Goal: Information Seeking & Learning: Learn about a topic

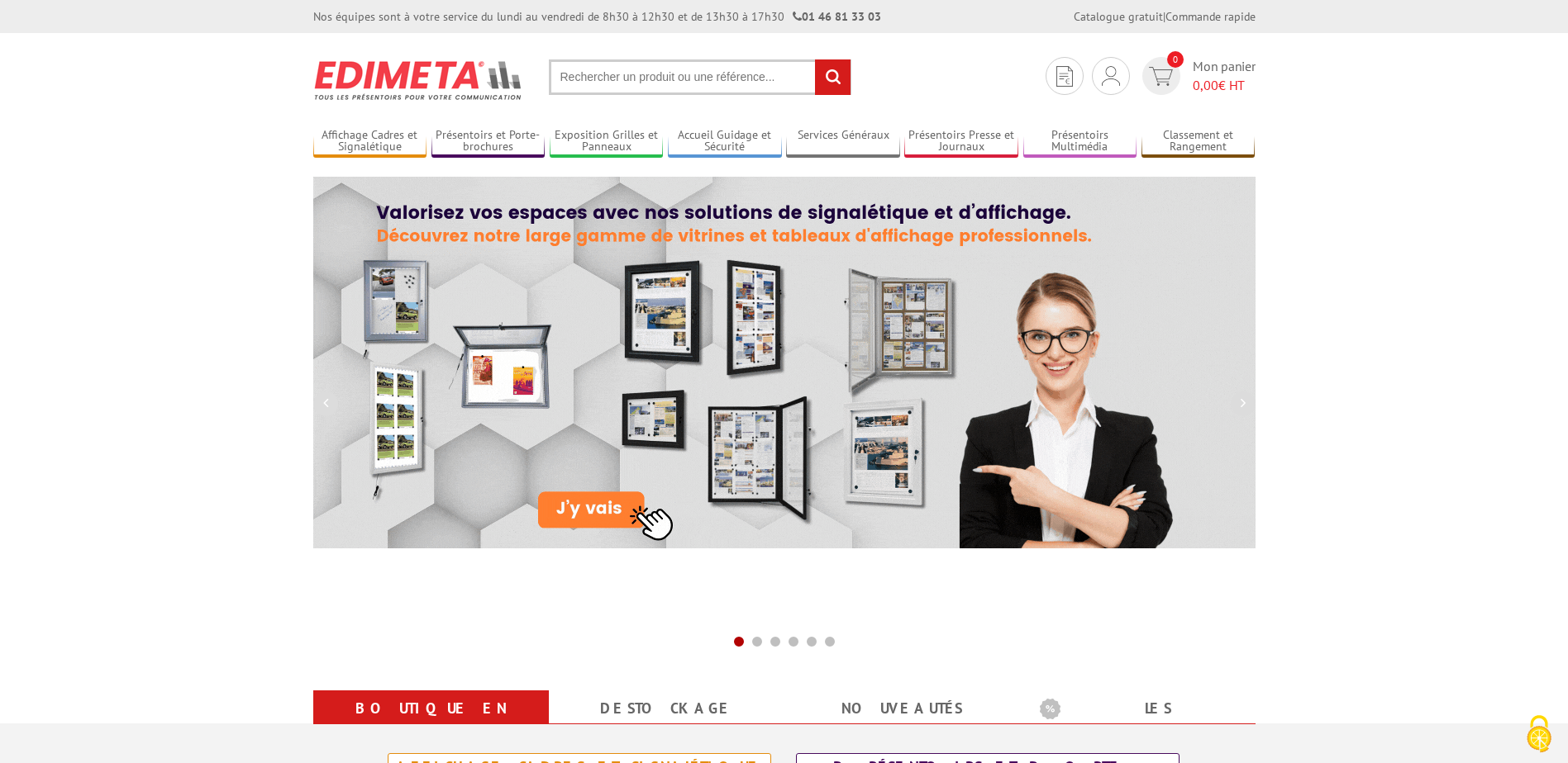
click at [646, 86] on input "text" at bounding box center [700, 77] width 303 height 36
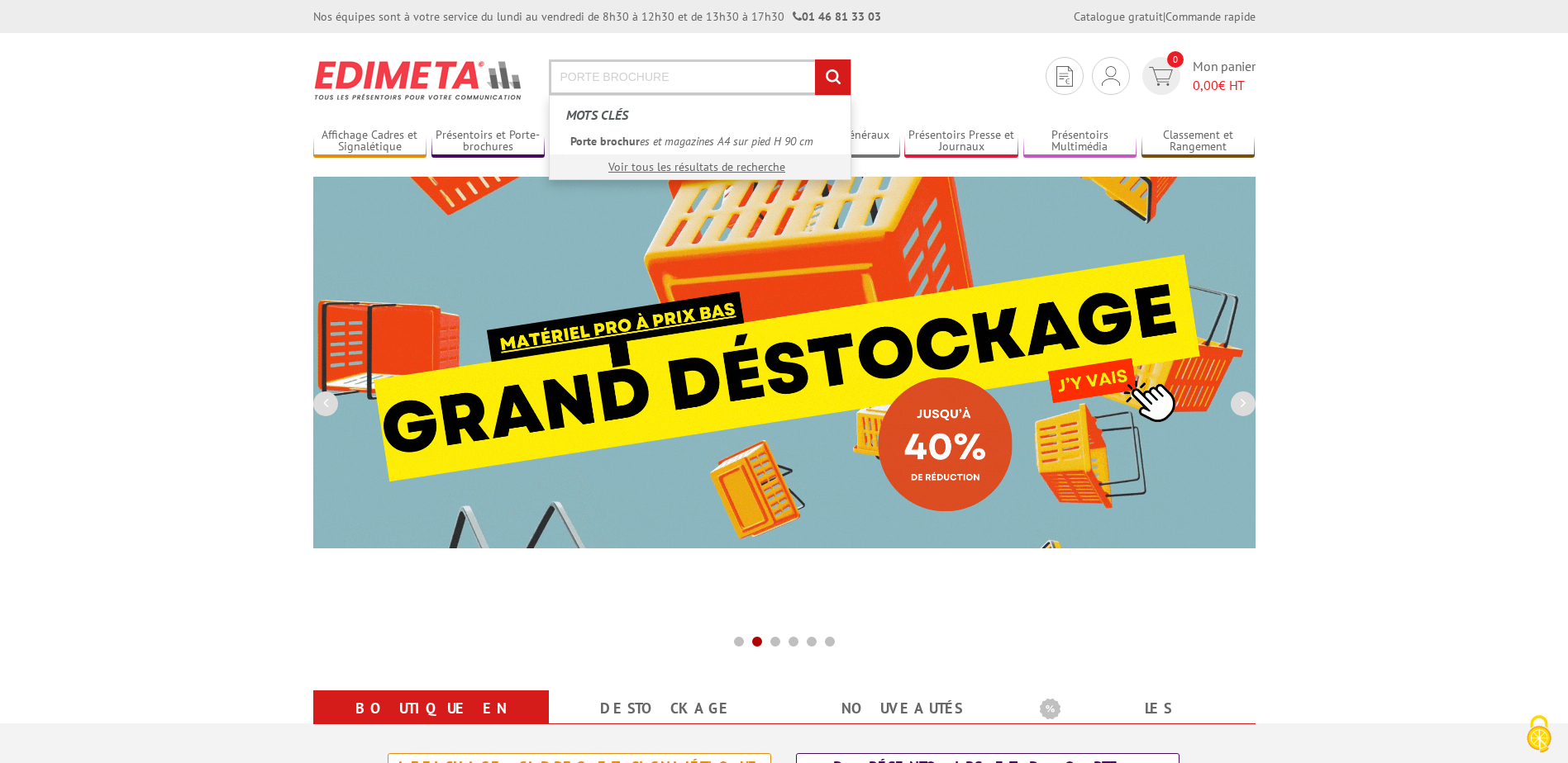
type input "PORTE BROCHURE"
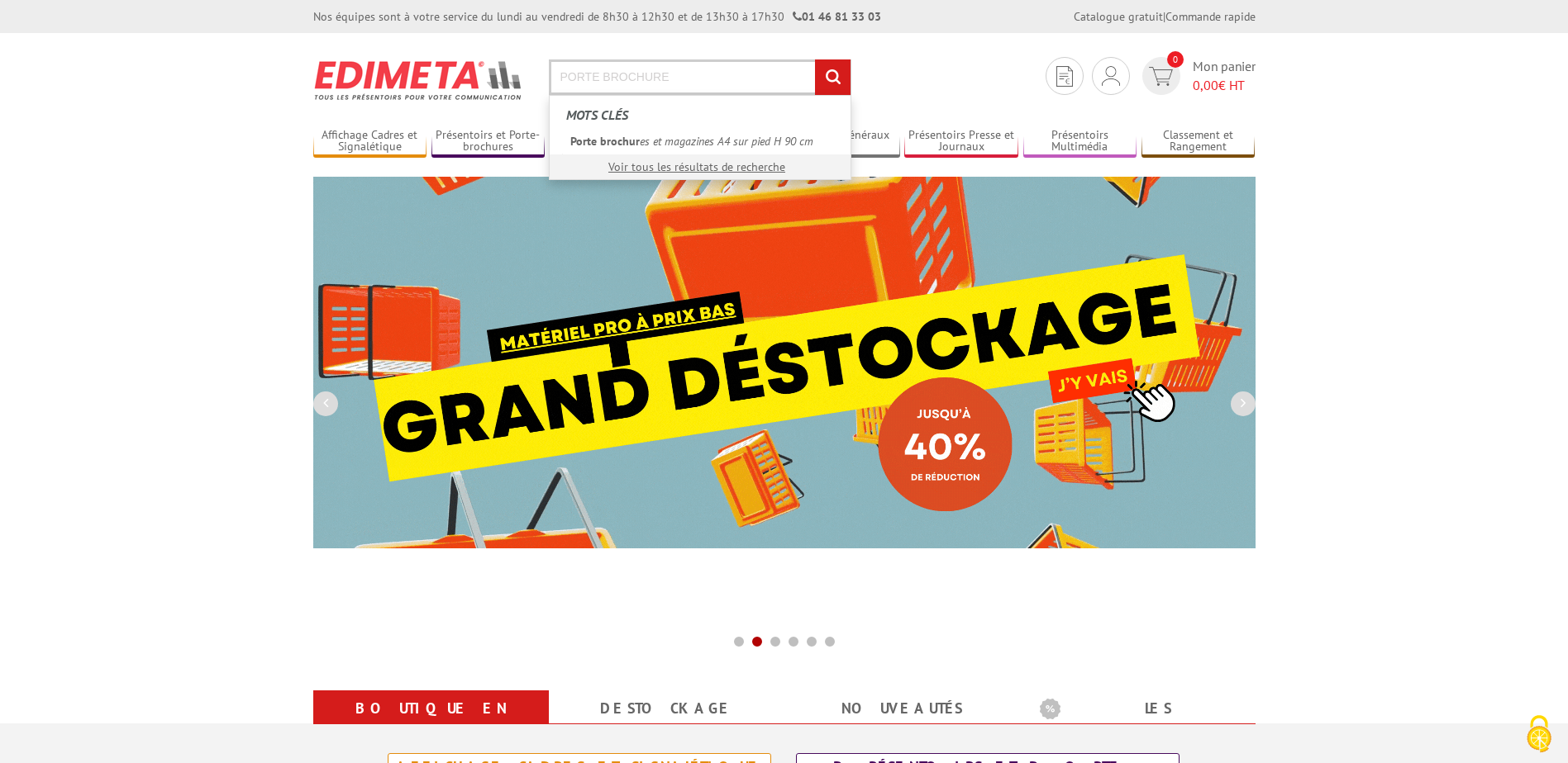
click at [815, 60] on input "rechercher" at bounding box center [833, 77] width 36 height 36
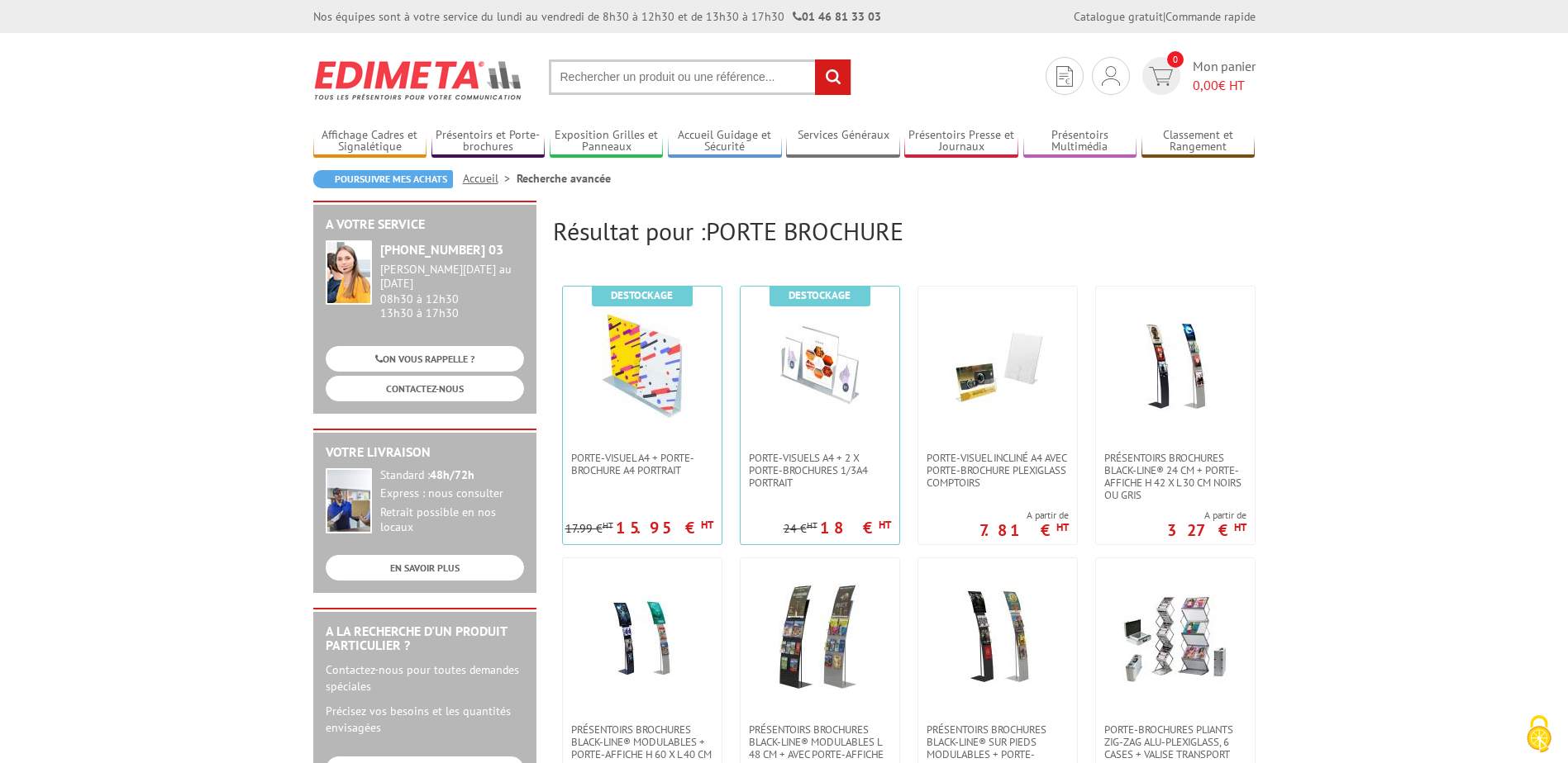
click at [576, 78] on input "text" at bounding box center [700, 77] width 303 height 36
type input "BANNETTE"
click at [815, 60] on input "rechercher" at bounding box center [833, 77] width 36 height 36
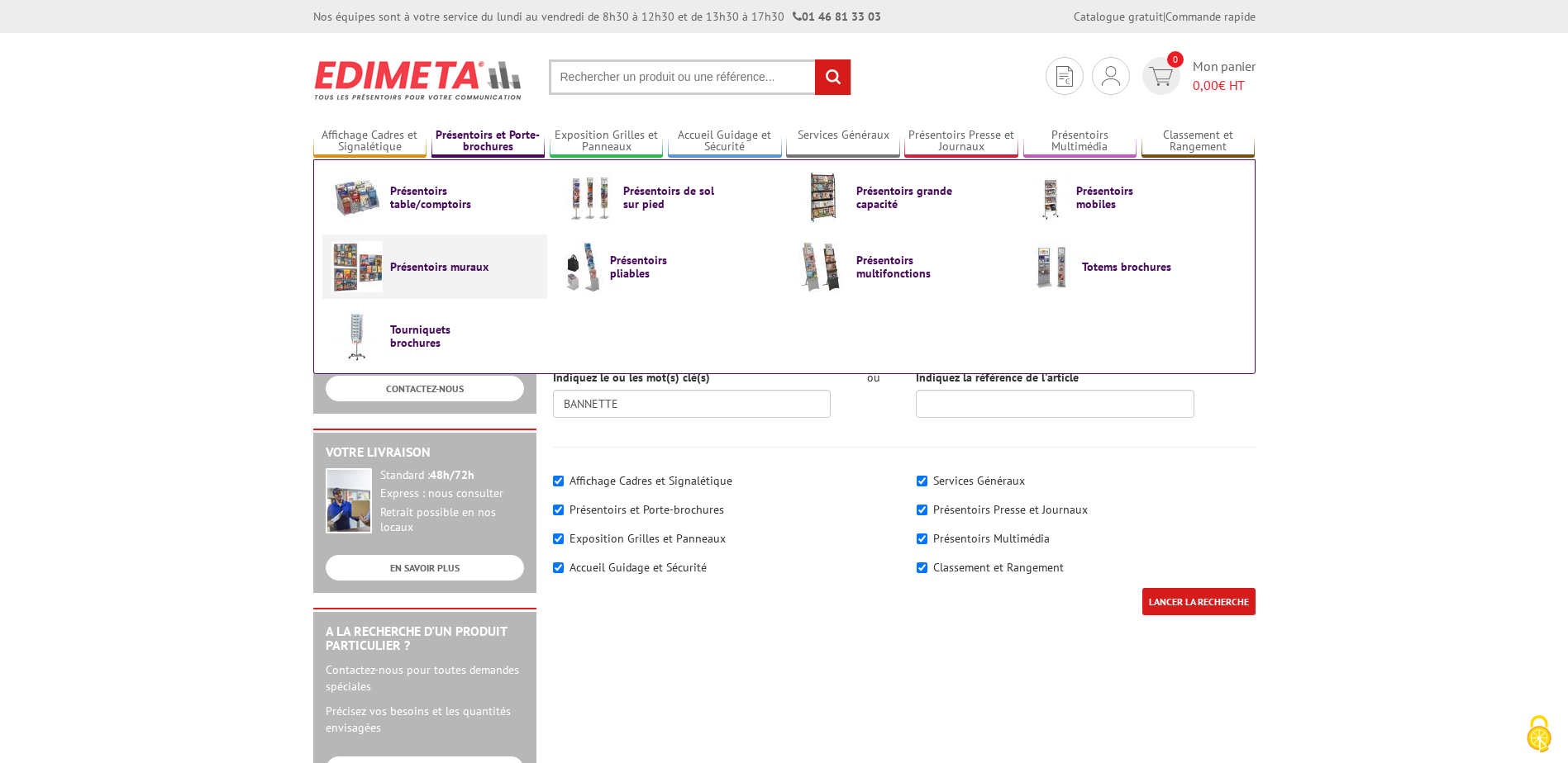
click at [426, 268] on span "Présentoirs muraux" at bounding box center [439, 267] width 99 height 13
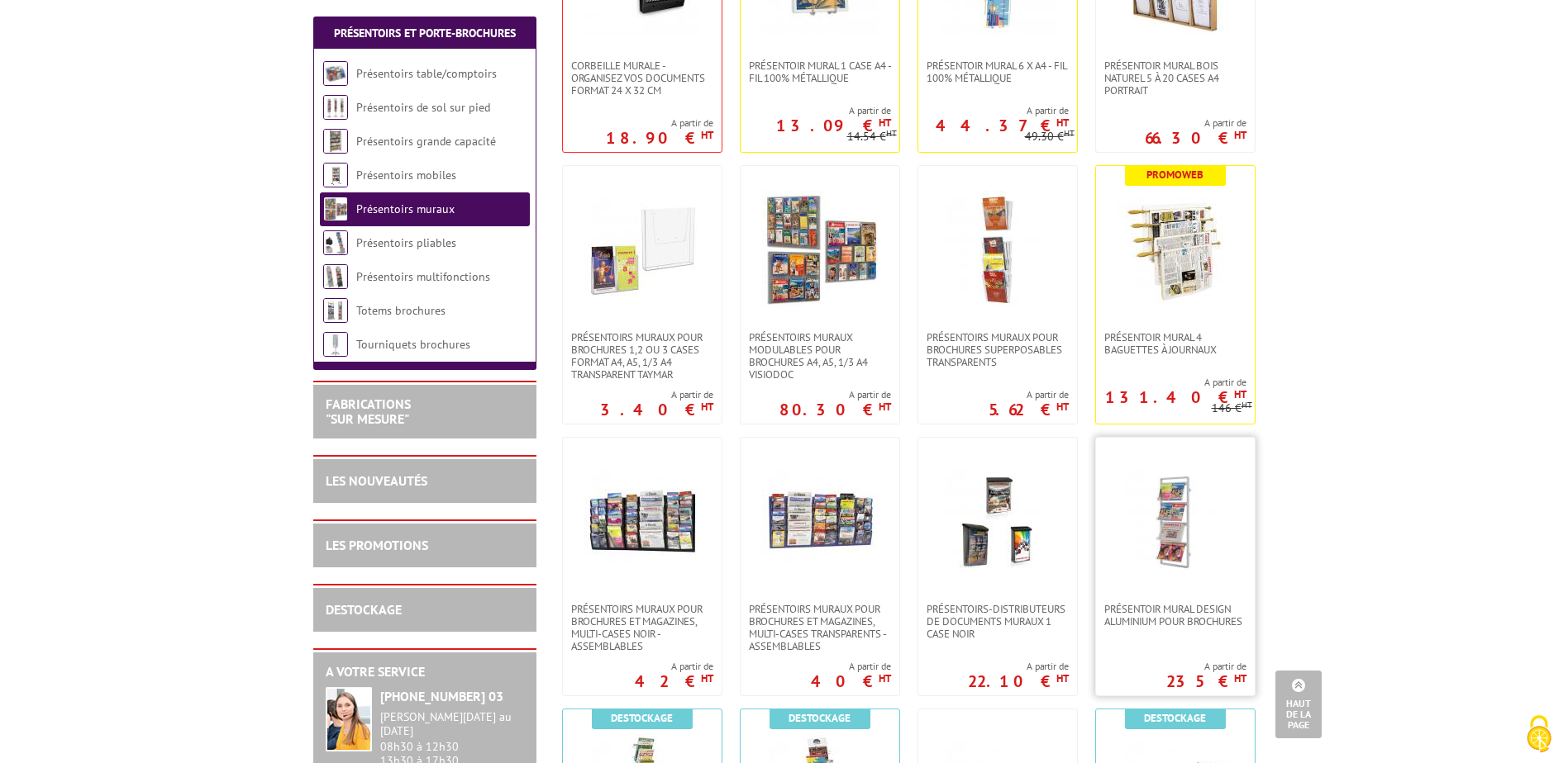
scroll to position [496, 0]
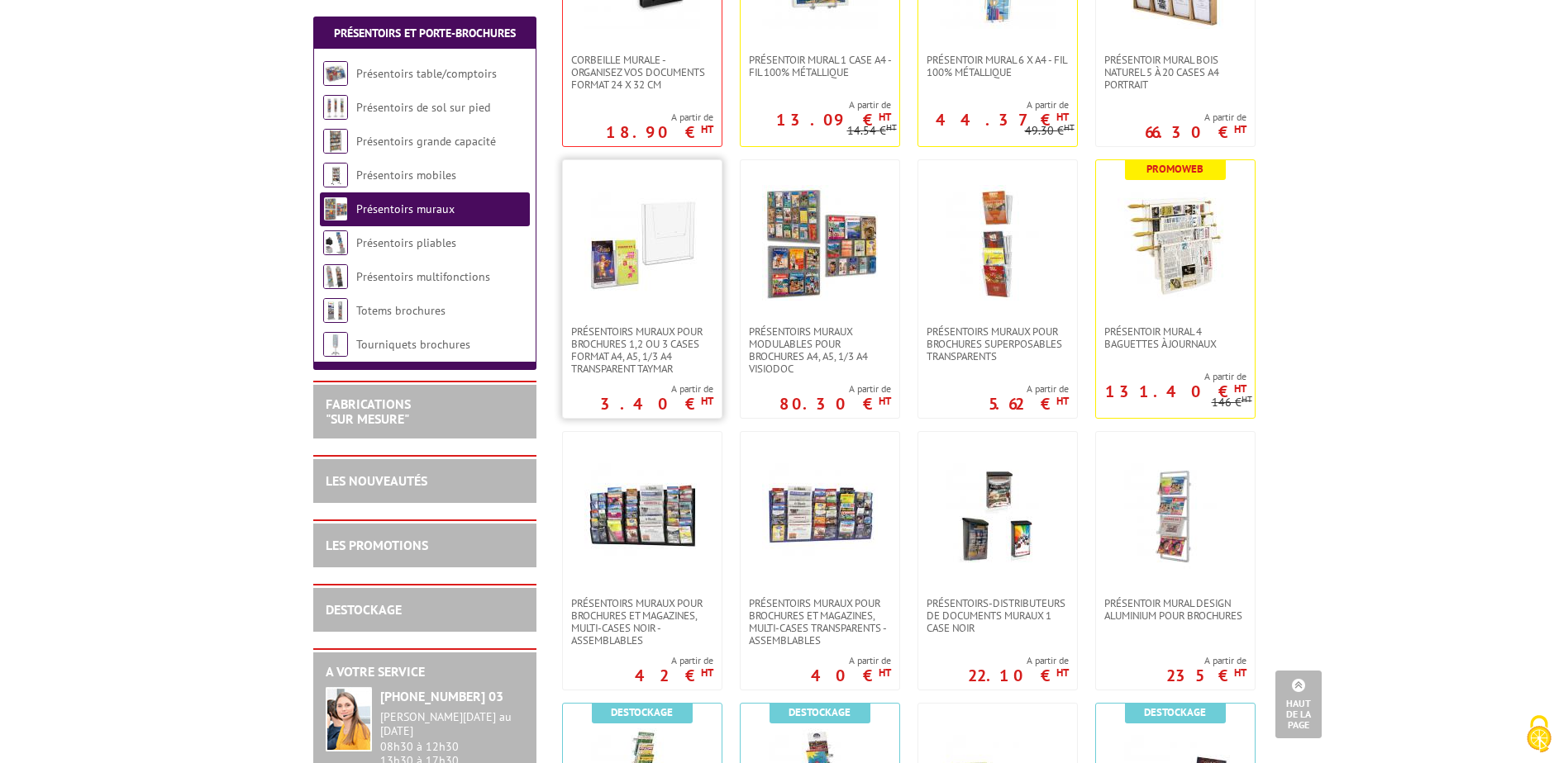
click at [645, 305] on link at bounding box center [641, 243] width 159 height 165
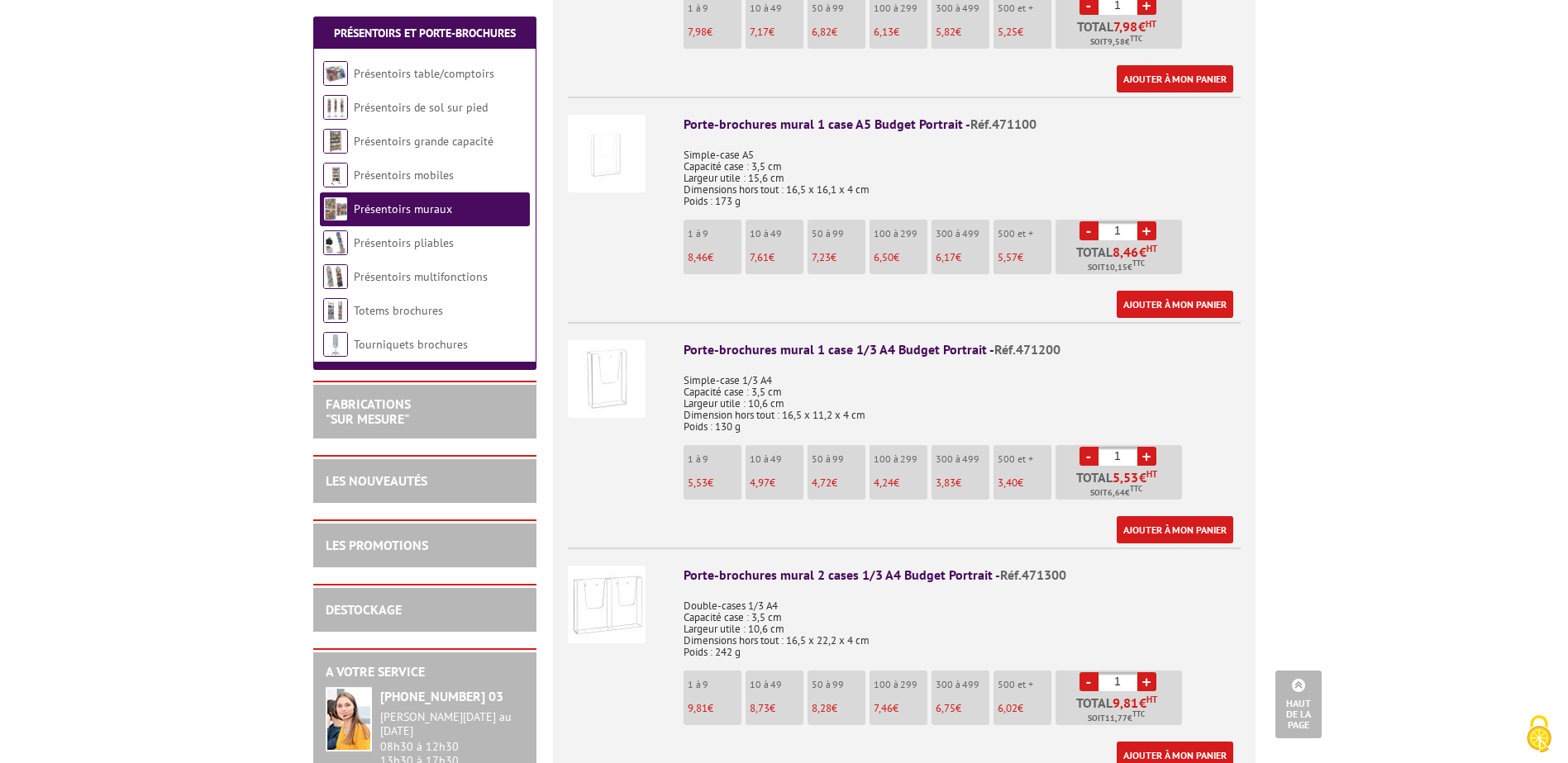
scroll to position [909, 0]
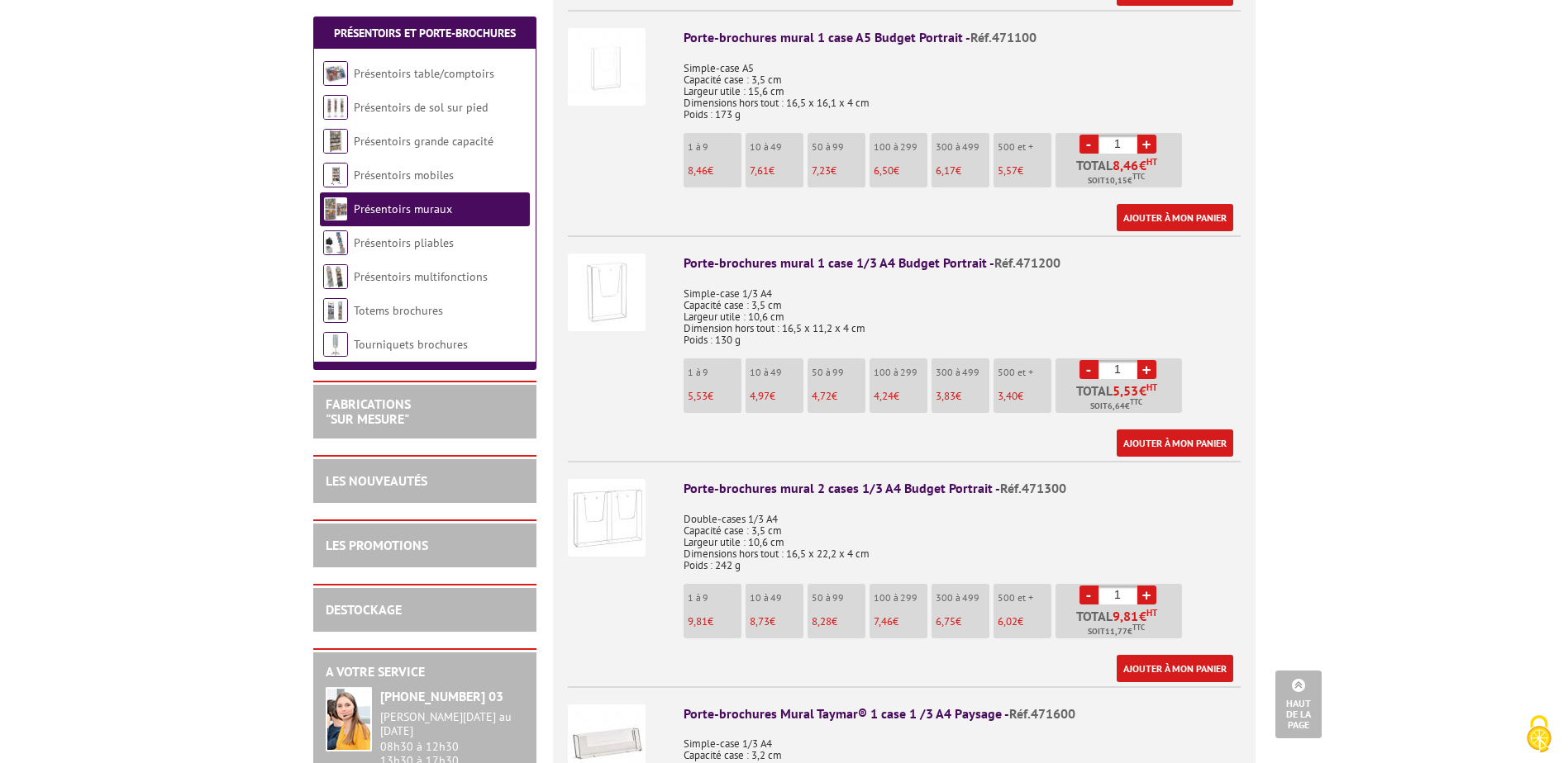
click at [603, 284] on img at bounding box center [607, 292] width 78 height 78
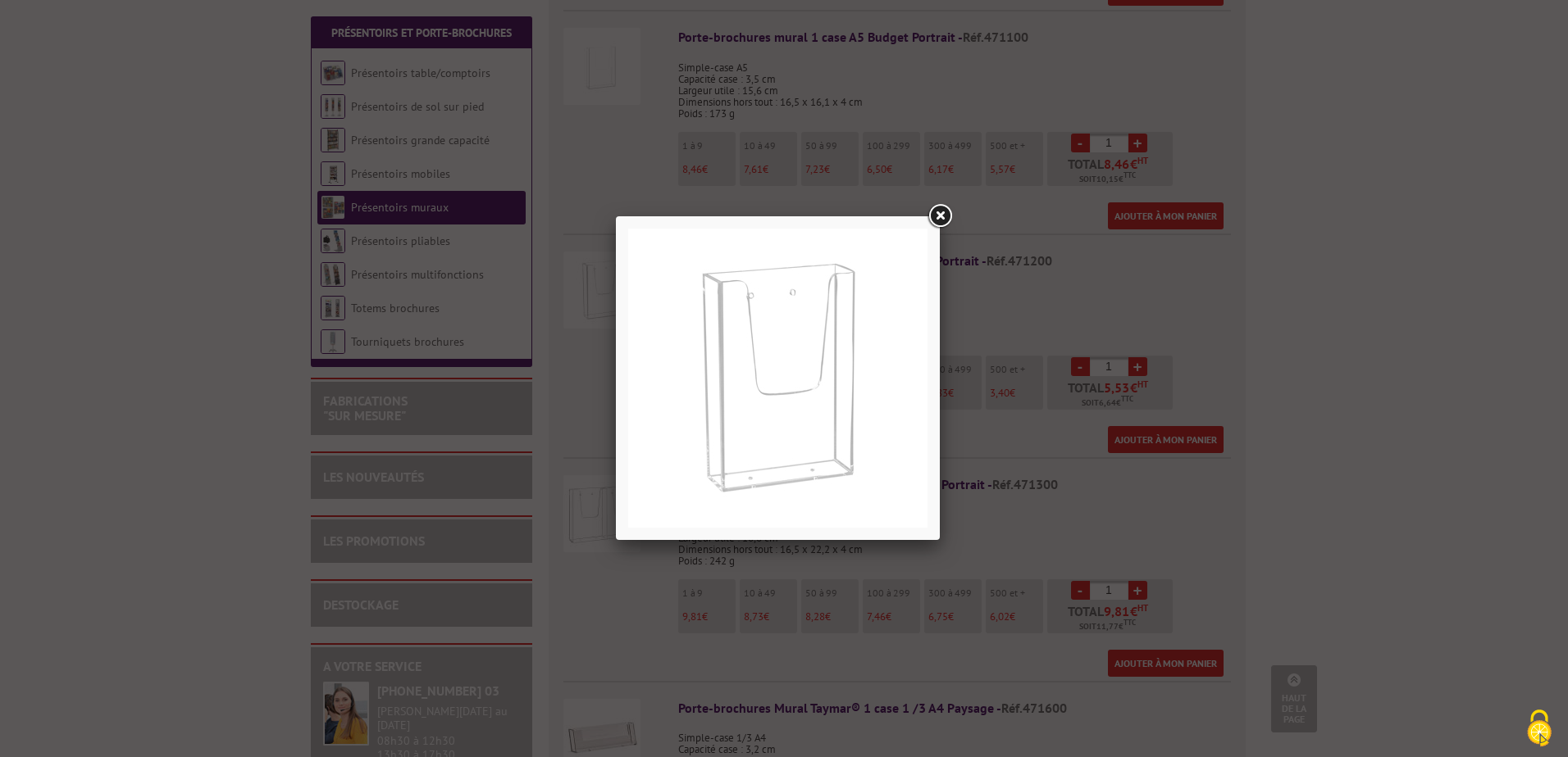
click at [932, 215] on link at bounding box center [939, 215] width 30 height 30
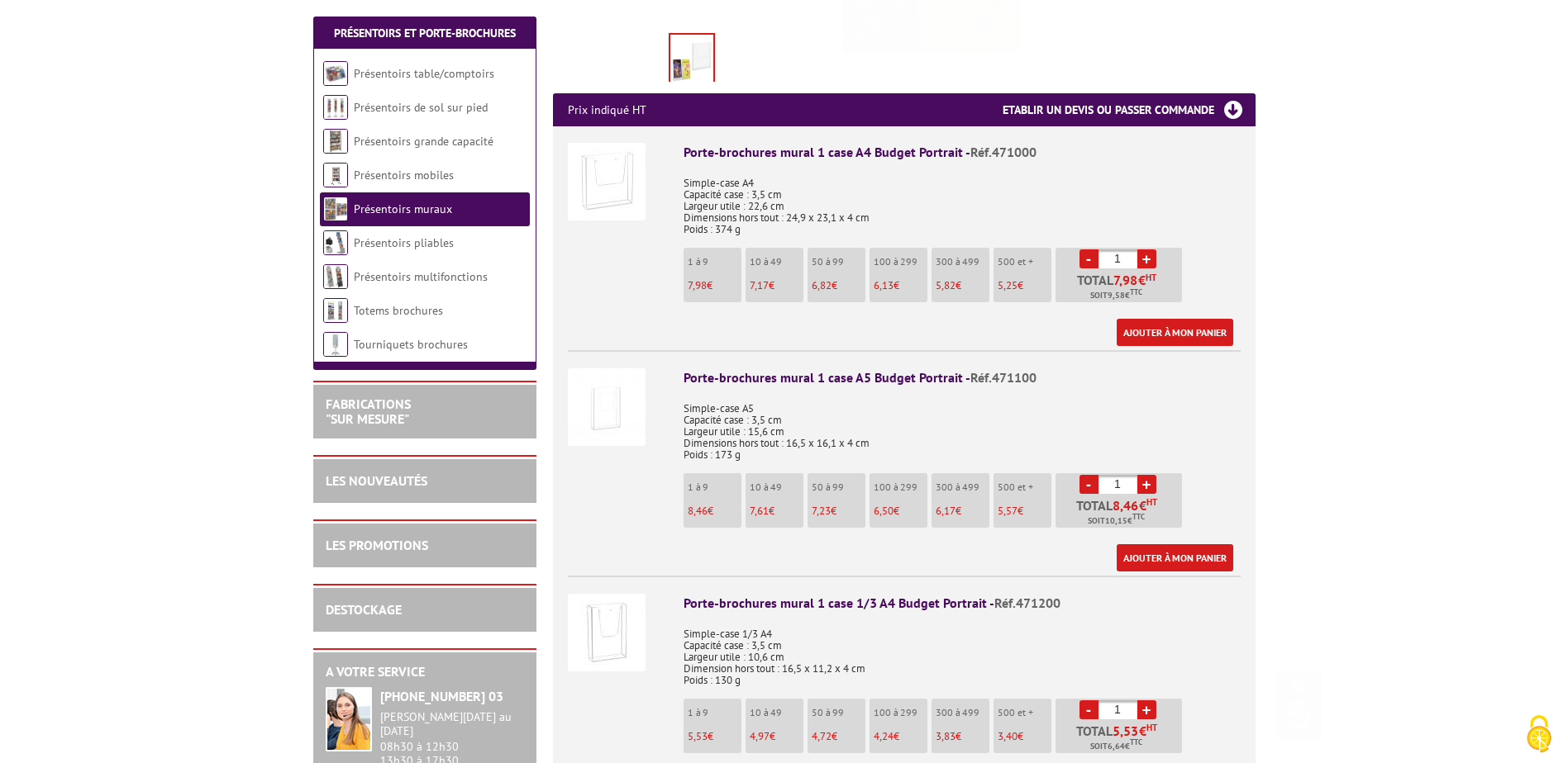
scroll to position [578, 0]
